Goal: Register for event/course

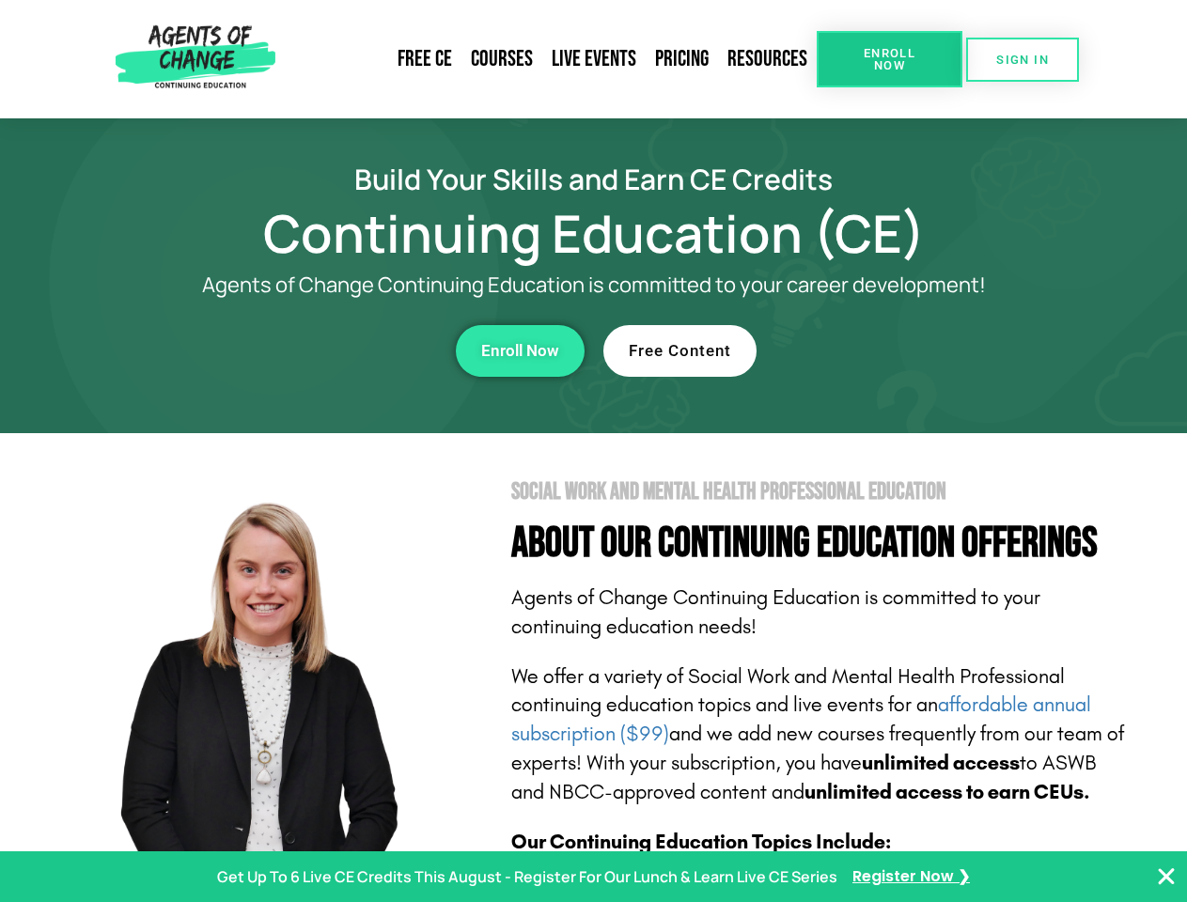
click at [593, 451] on section "Social Work and Mental Health Professional Education About Our Continuing Educa…" at bounding box center [593, 827] width 1187 height 789
click at [889, 59] on span "Enroll Now" at bounding box center [888, 59] width 85 height 24
click at [1022, 59] on span "SIGN IN" at bounding box center [1022, 60] width 53 height 12
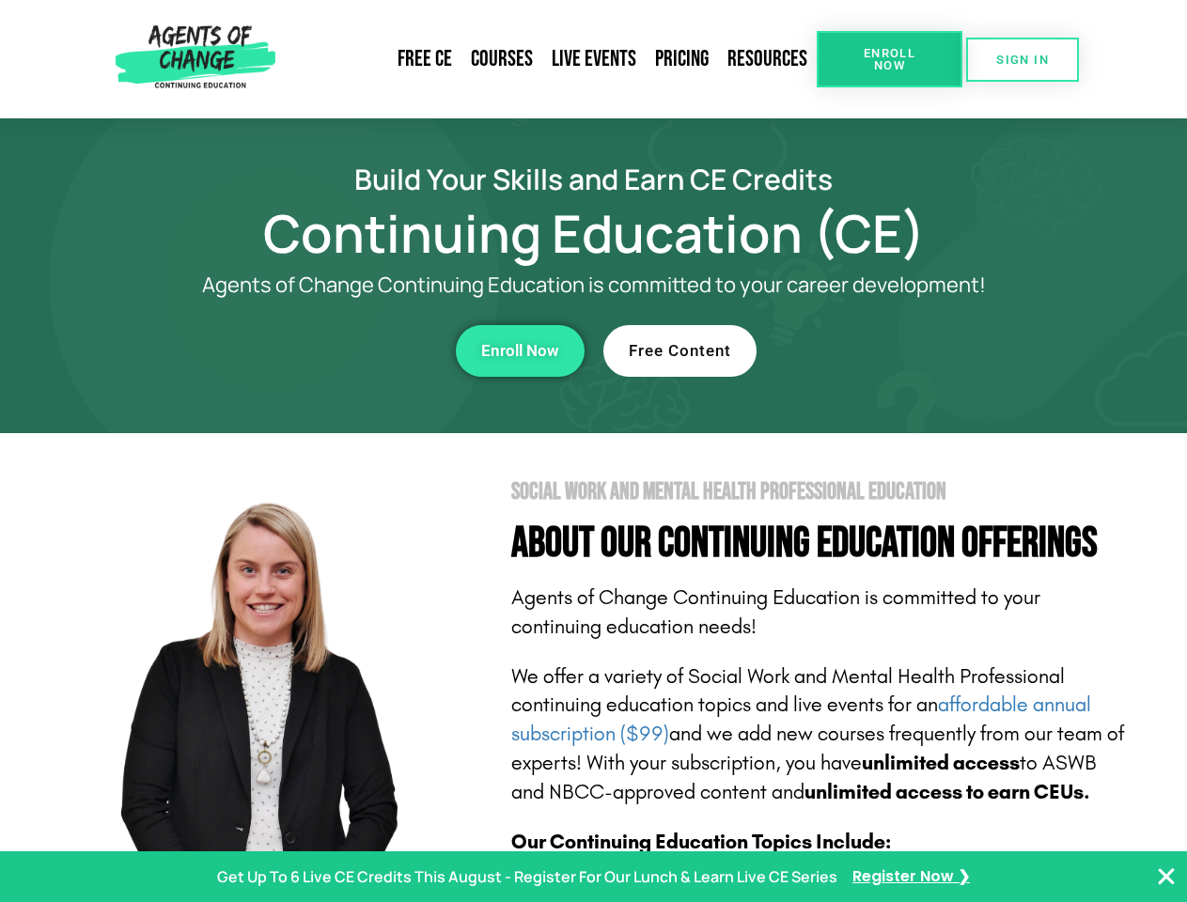
click at [326, 350] on div "Enroll Now" at bounding box center [326, 351] width 517 height 52
click at [520, 350] on span "Enroll Now" at bounding box center [520, 351] width 78 height 16
click at [862, 350] on div "Free Content" at bounding box center [861, 351] width 517 height 52
